Goal: Information Seeking & Learning: Find specific page/section

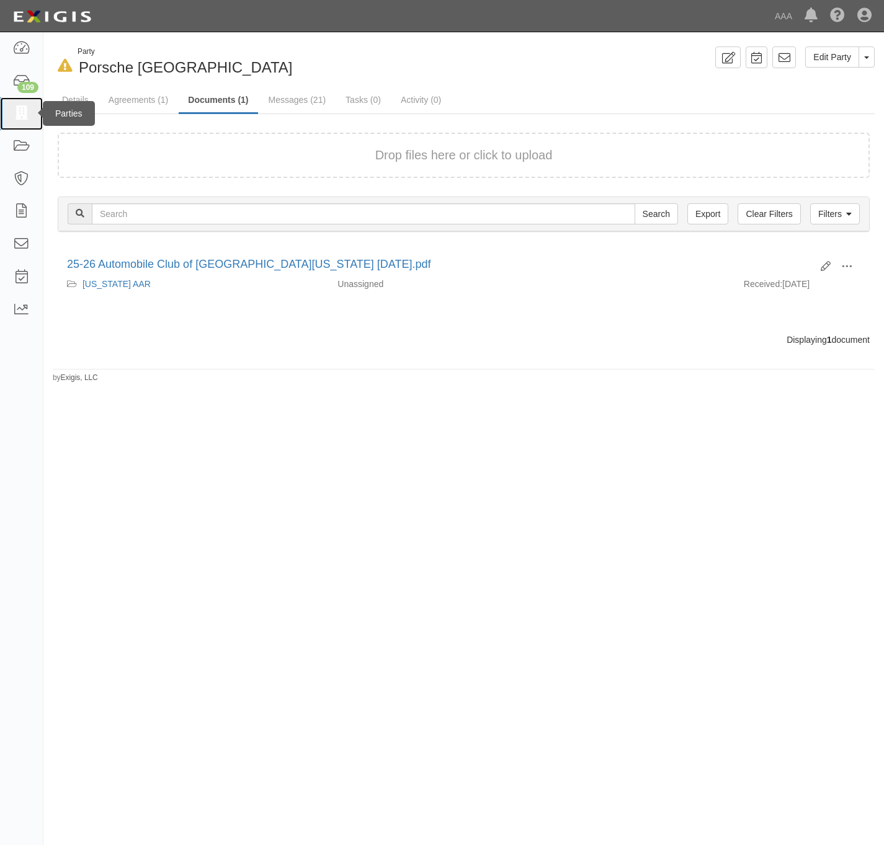
click at [21, 109] on icon at bounding box center [20, 114] width 17 height 14
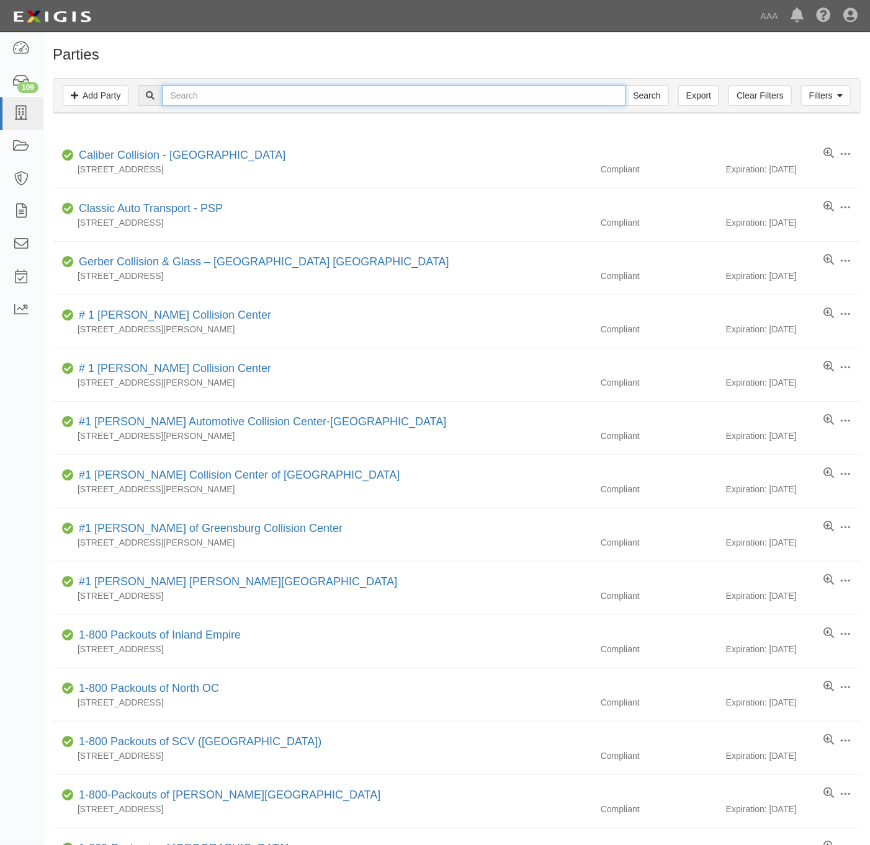
click at [564, 99] on input "text" at bounding box center [393, 95] width 463 height 21
paste input "Jim's Automotive & Hybrid"
type input "Jim's Automotive & Hybrid"
click at [650, 97] on input "Search" at bounding box center [646, 95] width 43 height 21
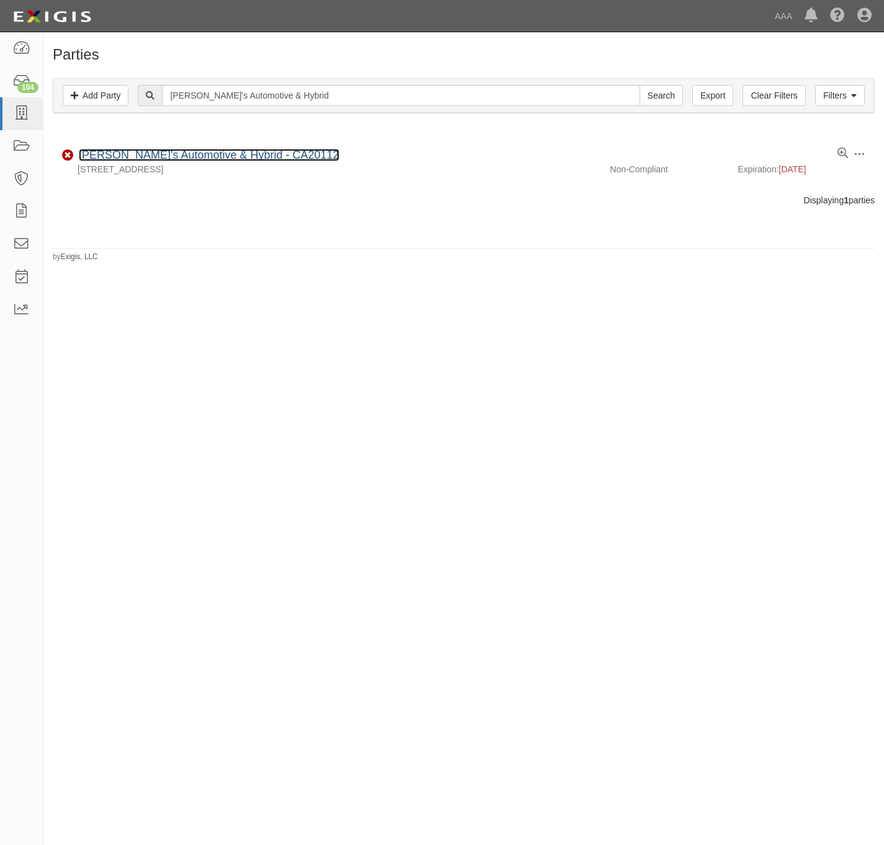
drag, startPoint x: 117, startPoint y: 153, endPoint x: 609, endPoint y: 226, distance: 497.3
click at [119, 151] on link "Jim's Automotive & Hybrid - CA20112" at bounding box center [209, 155] width 261 height 12
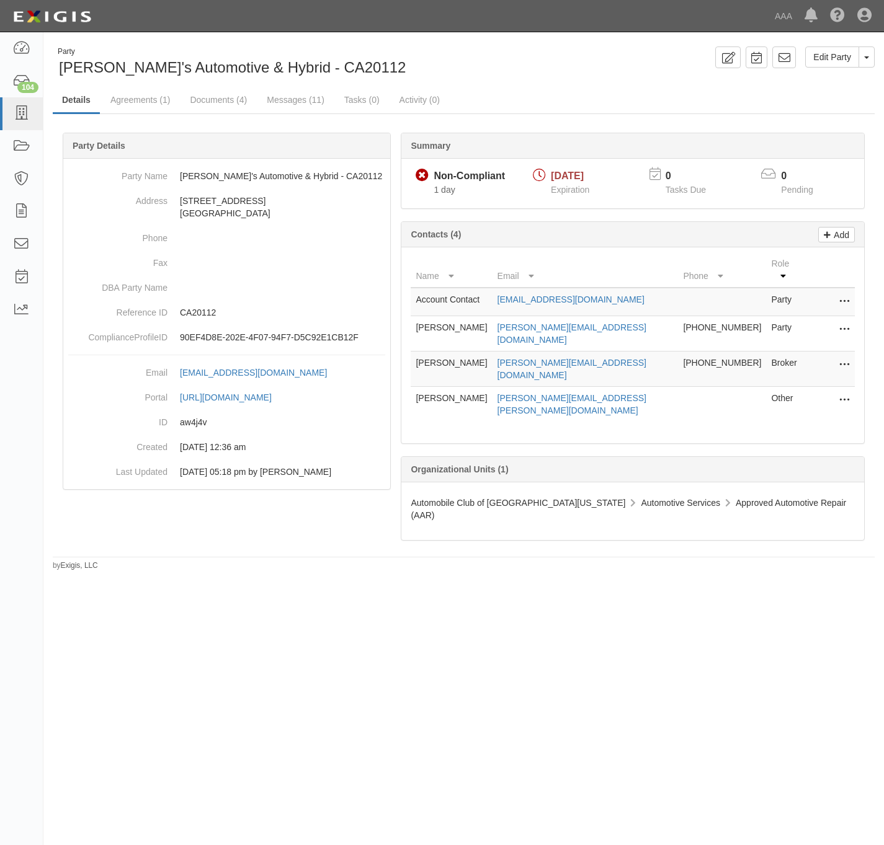
click at [582, 86] on div "Party Jim's Automotive & Hybrid - CA20112 Edit Party Toggle Party Dropdown View…" at bounding box center [463, 309] width 840 height 525
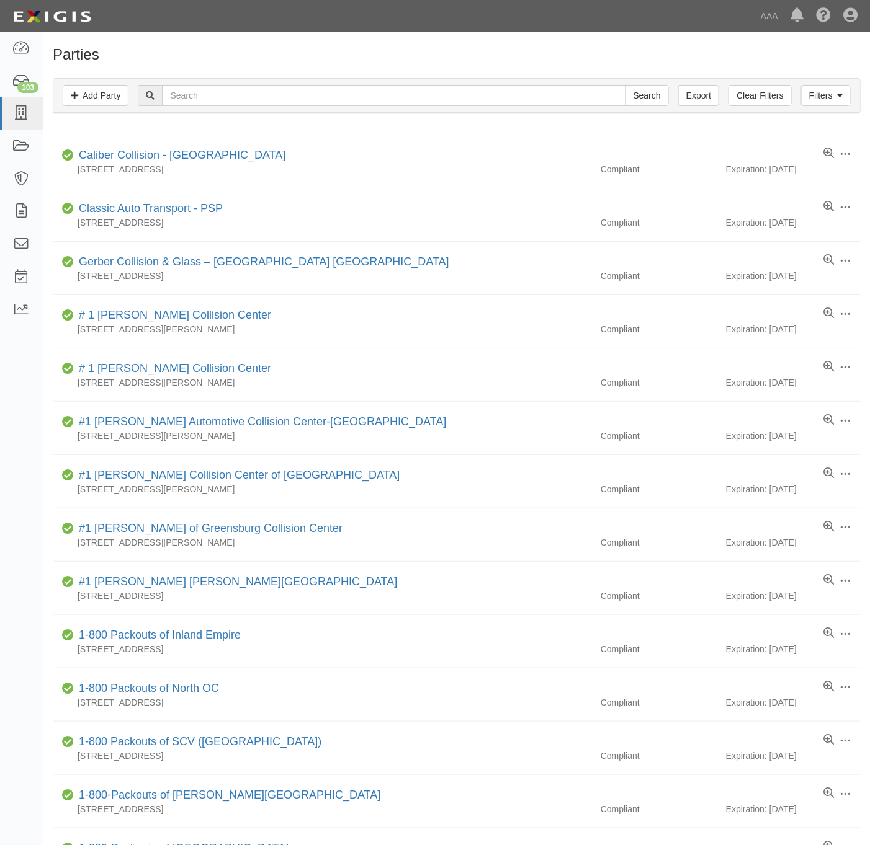
click at [285, 84] on div "Filters Add Party Clear Filters Export Search Filters" at bounding box center [456, 96] width 806 height 34
click at [270, 102] on input "text" at bounding box center [393, 95] width 463 height 21
paste input "160760"
click at [616, 89] on input "160760" at bounding box center [393, 95] width 463 height 21
type input "160760"
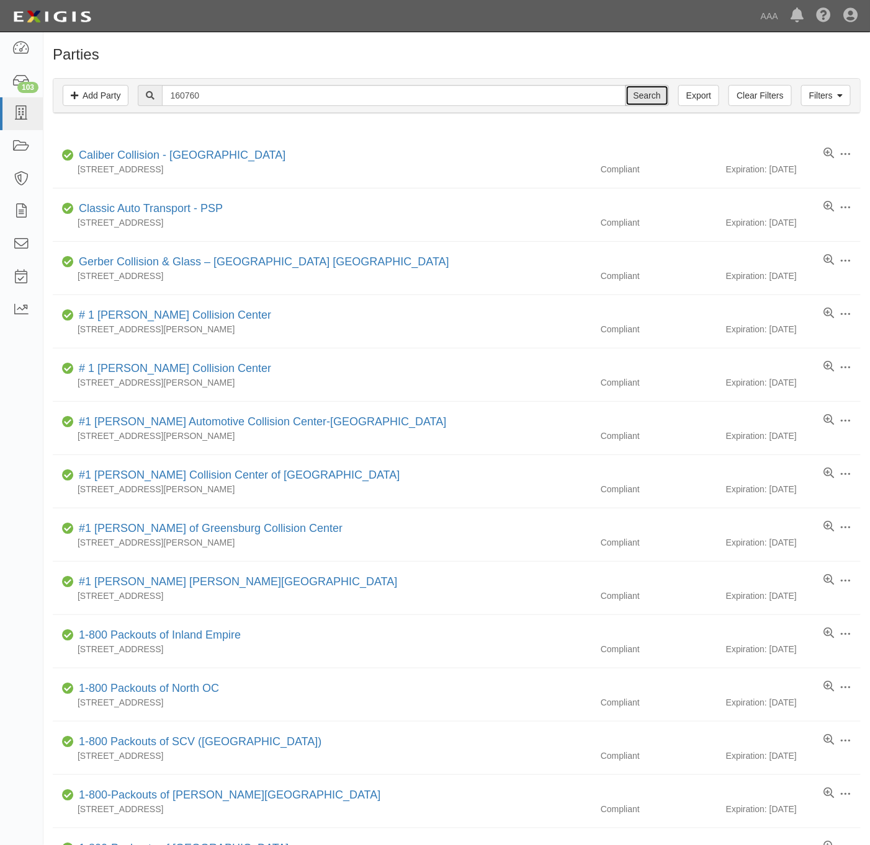
click at [643, 95] on input "Search" at bounding box center [646, 95] width 43 height 21
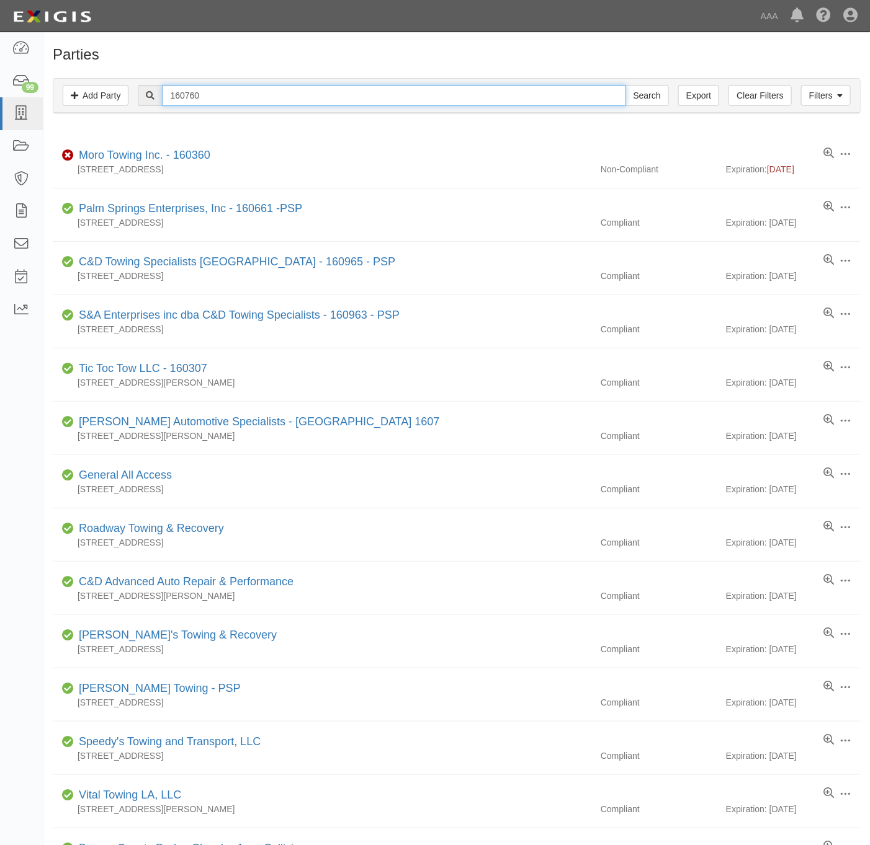
click at [301, 105] on input "160760" at bounding box center [393, 95] width 463 height 21
click at [313, 97] on input "160760" at bounding box center [393, 95] width 463 height 21
paste input "ALPHA & OMEGA LOCK & KEY"
type input "ALPHA & OMEGA LOCK & KEY"
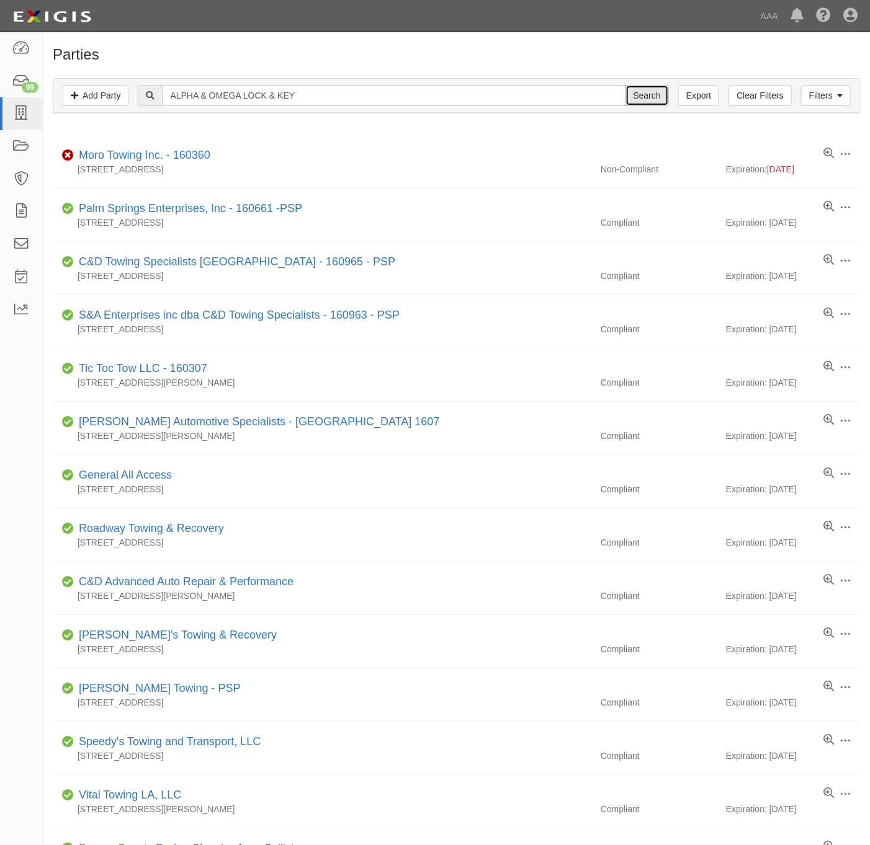
click at [648, 95] on input "Search" at bounding box center [646, 95] width 43 height 21
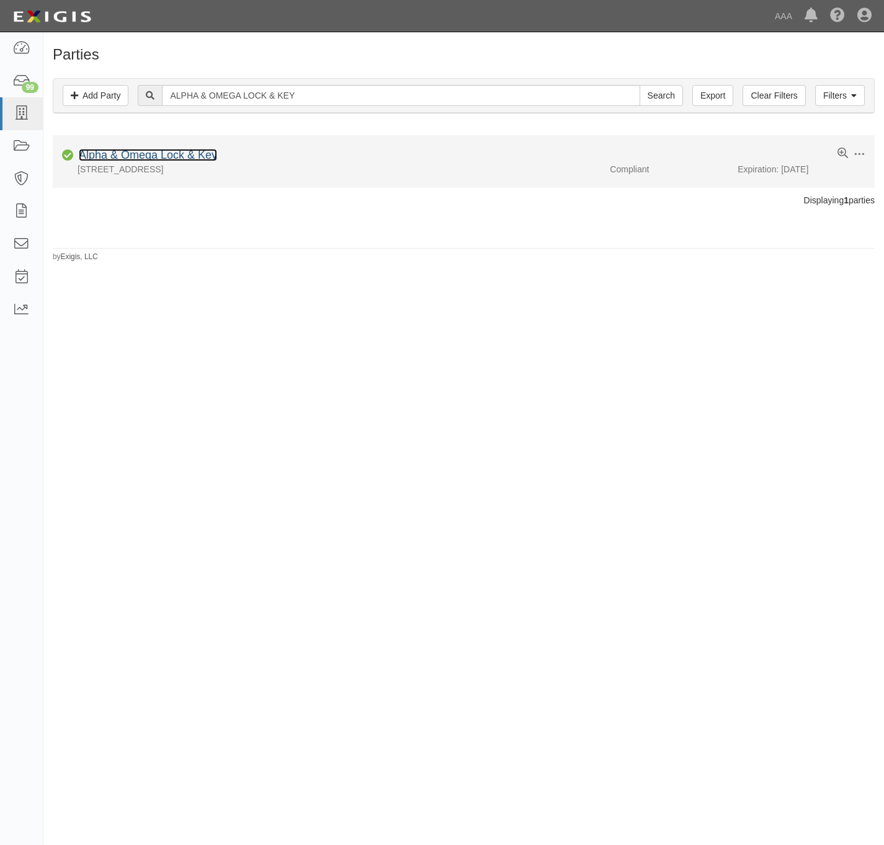
click at [149, 157] on link "Alpha & Omega Lock & Key" at bounding box center [148, 155] width 138 height 12
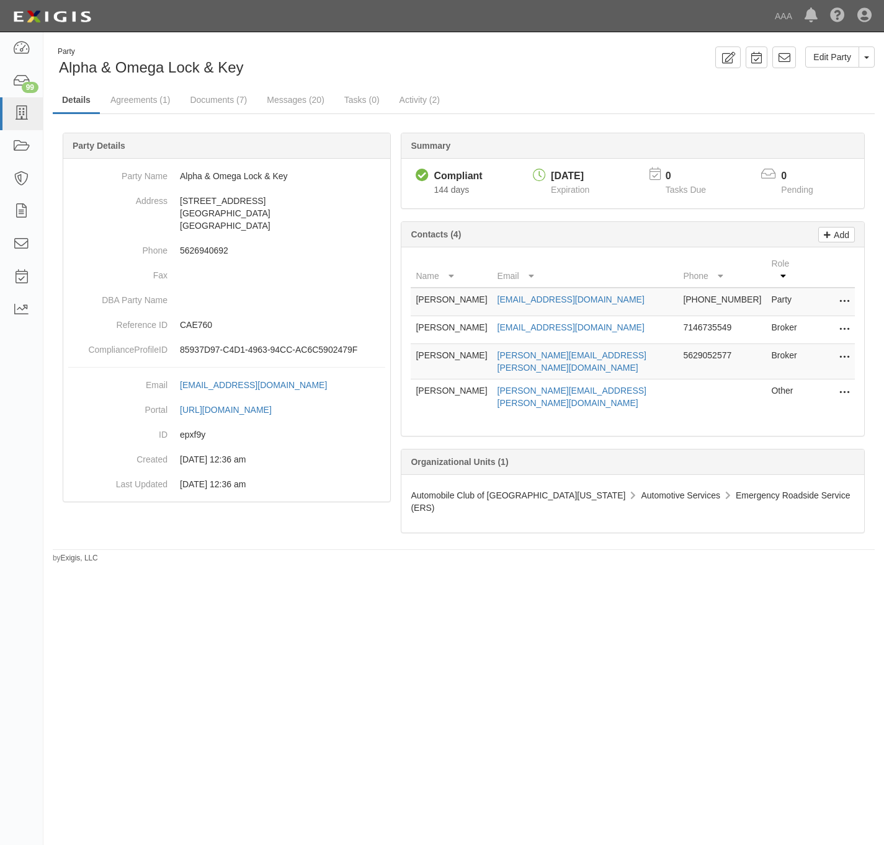
click at [496, 64] on div "Edit Party Toggle Party Dropdown View Audit Trail Archive Party Send Message Ad…" at bounding box center [674, 58] width 421 height 22
click at [234, 100] on link "Documents (7)" at bounding box center [218, 100] width 76 height 27
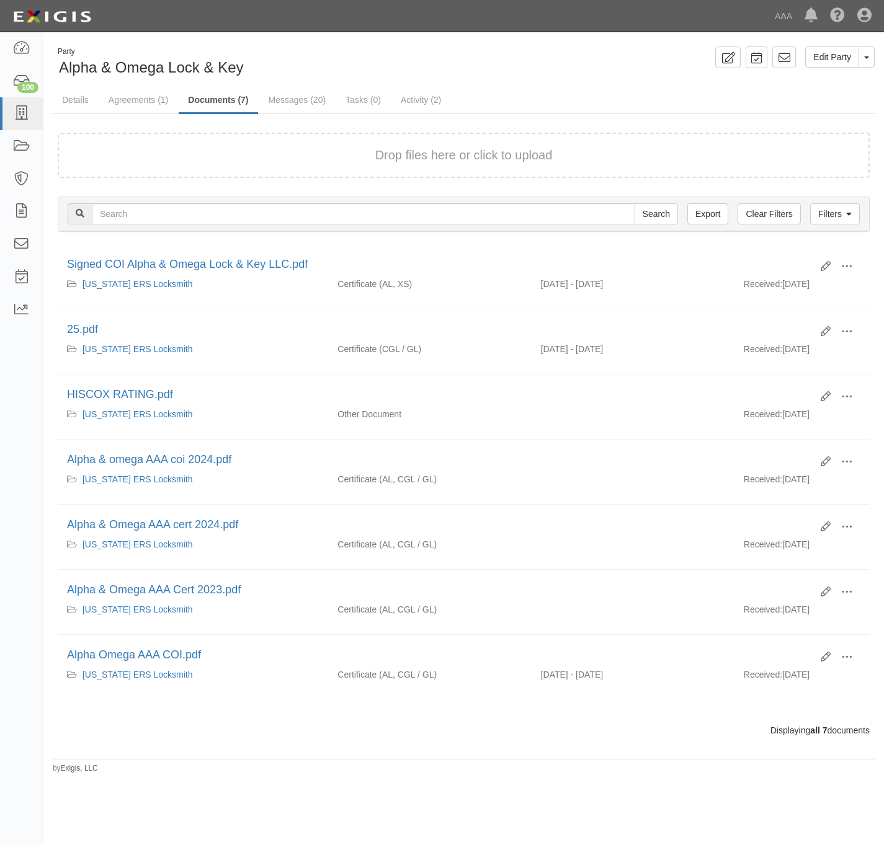
click at [637, 97] on ul "Details Agreements (1) Documents (7) Messages (20) Tasks (0) Activity (2)" at bounding box center [464, 100] width 822 height 27
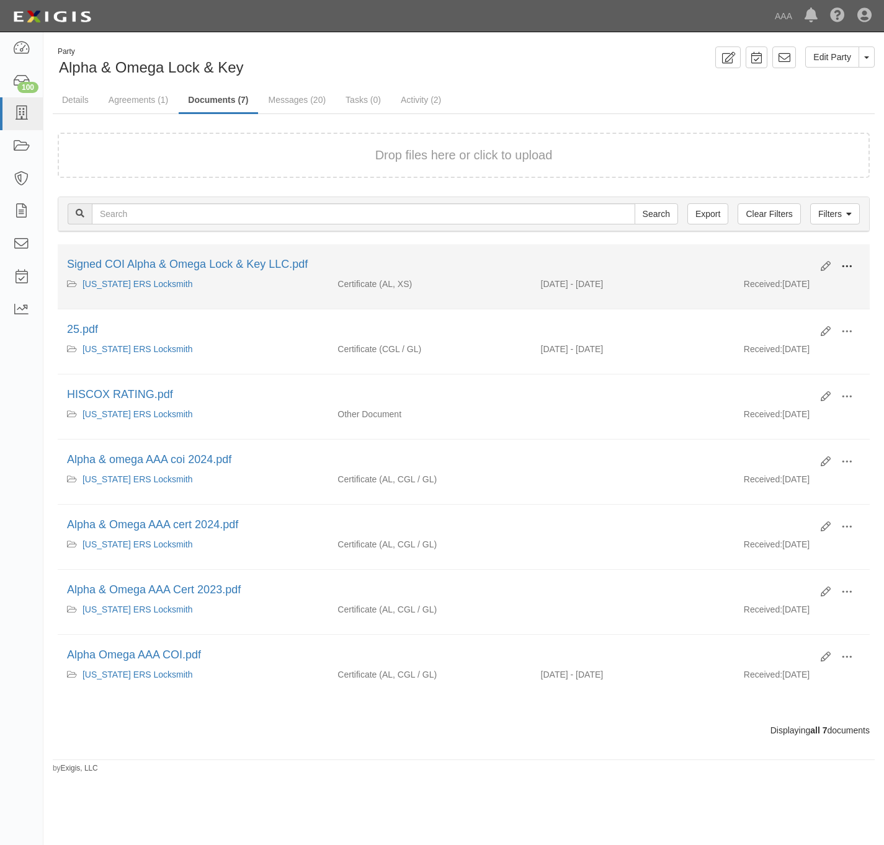
click at [852, 265] on button at bounding box center [846, 267] width 27 height 21
click at [793, 281] on link "View" at bounding box center [787, 285] width 98 height 22
